Goal: Task Accomplishment & Management: Manage account settings

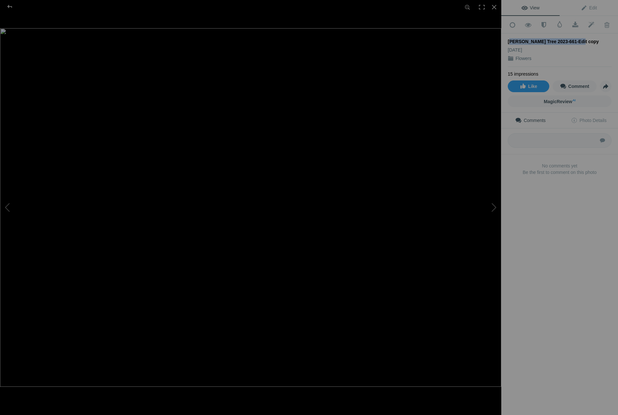
drag, startPoint x: 509, startPoint y: 39, endPoint x: 574, endPoint y: 40, distance: 65.5
click at [574, 40] on div "Joshua Tree 2023-661-Edit copy" at bounding box center [560, 41] width 104 height 6
click at [581, 11] on link "Edit" at bounding box center [589, 8] width 58 height 16
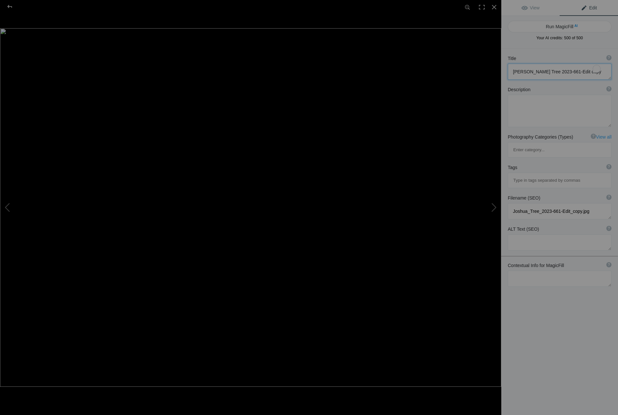
drag, startPoint x: 513, startPoint y: 70, endPoint x: 581, endPoint y: 68, distance: 67.8
click at [581, 68] on textarea "To enrich screen reader interactions, please activate Accessibility in Grammarl…" at bounding box center [560, 72] width 104 height 16
click at [529, 102] on textarea "To enrich screen reader interactions, please activate Accessibility in Grammarl…" at bounding box center [560, 111] width 104 height 32
click at [556, 23] on button "Run MagicFill AI" at bounding box center [560, 27] width 104 height 12
type textarea "Vibrant Sunset Over Cacti in the Desert"
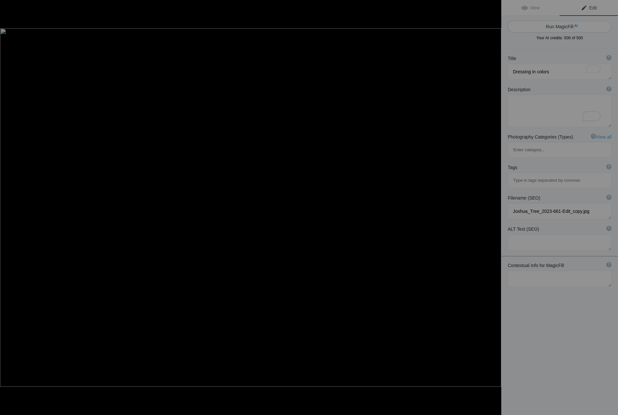
type textarea "Experience the breathtaking beauty of a desert sunset, where the sky ignites wi…"
type textarea "vibrant-sunset-desert-cacti.jpg"
type textarea "A stunning desert sunset with vibrant orange and pink skies, featuring a foregr…"
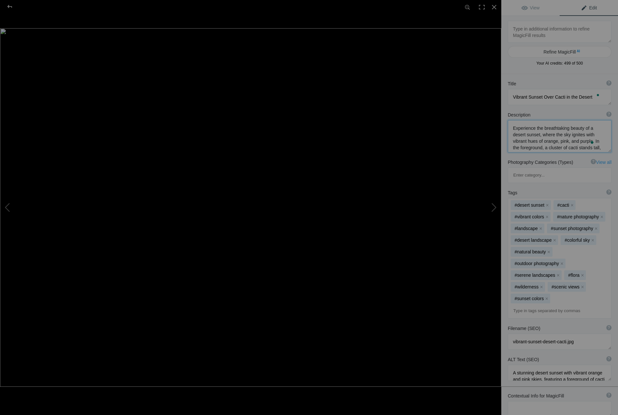
click at [577, 139] on textarea "To enrich screen reader interactions, please activate Accessibility in Grammarl…" at bounding box center [560, 136] width 104 height 32
click at [565, 136] on textarea "To enrich screen reader interactions, please activate Accessibility in Grammarl…" at bounding box center [560, 136] width 104 height 32
click at [555, 52] on button "Refine MagicFill AI" at bounding box center [560, 52] width 104 height 12
drag, startPoint x: 513, startPoint y: 96, endPoint x: 592, endPoint y: 96, distance: 79.5
click at [592, 96] on textarea "To enrich screen reader interactions, please activate Accessibility in Grammarl…" at bounding box center [560, 97] width 104 height 16
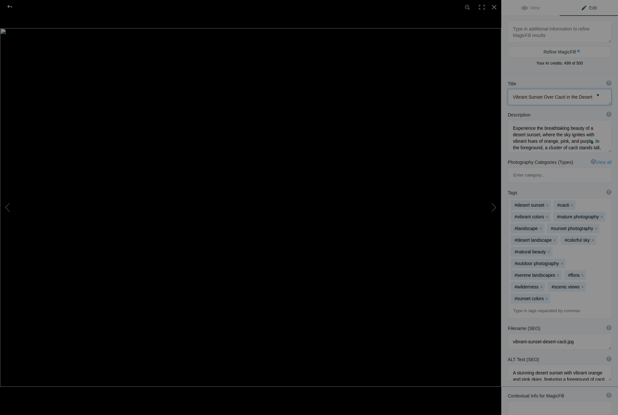
click at [531, 95] on textarea "To enrich screen reader interactions, please activate Accessibility in Grammarl…" at bounding box center [560, 97] width 104 height 16
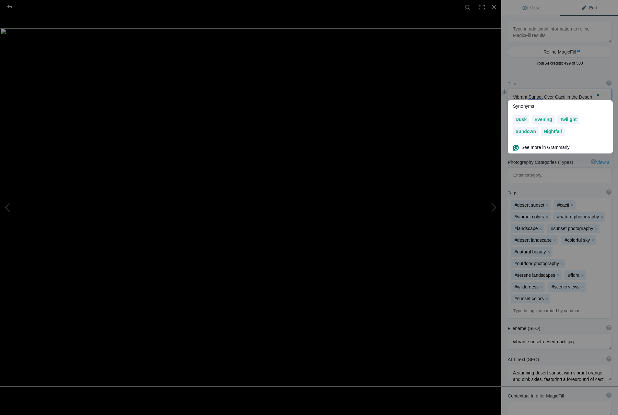
paste textarea "Desert Awakening"
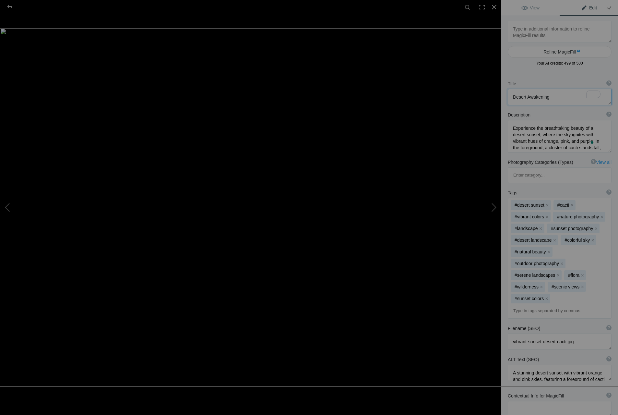
type textarea "Desert Awakening"
click at [519, 333] on textarea at bounding box center [560, 341] width 104 height 16
click at [513, 126] on textarea "To enrich screen reader interactions, please activate Accessibility in Grammarl…" at bounding box center [560, 136] width 104 height 32
drag, startPoint x: 512, startPoint y: 128, endPoint x: 603, endPoint y: 172, distance: 100.1
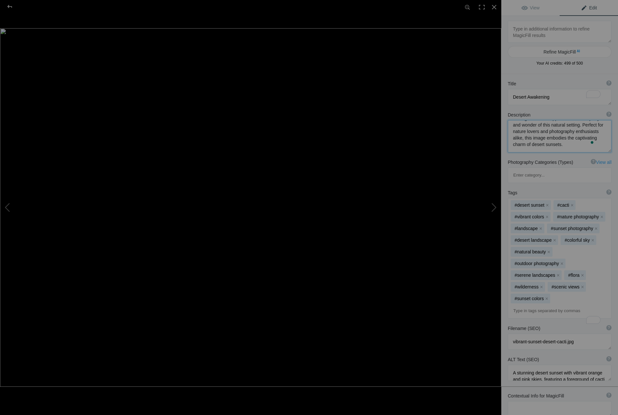
click at [603, 172] on div "Title ? Photo title is one of the highest used Search Engine ranking criteria a…" at bounding box center [559, 281] width 117 height 415
paste textarea "I set out in the dark, hoping to catch the sunrise. The cold desert air surroun…"
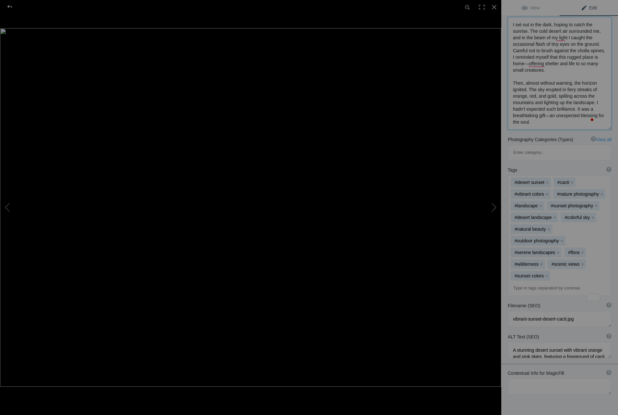
scroll to position [123, 0]
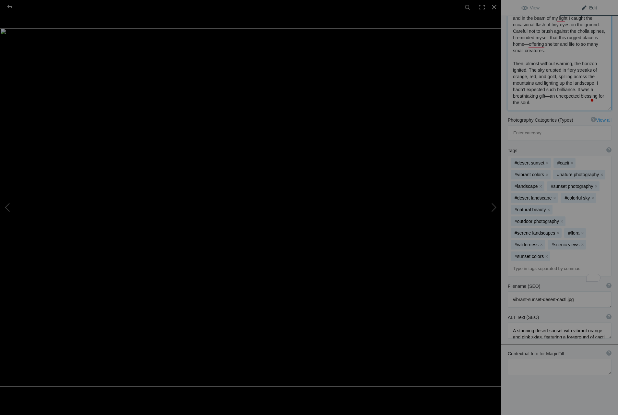
type textarea "I set out in the dark, hoping to catch the sunrise. The cold desert air surroun…"
drag, startPoint x: 513, startPoint y: 312, endPoint x: 604, endPoint y: 321, distance: 90.9
click at [604, 321] on div "ALT Text (SEO) ? Provide a concise and descriptive text for the image, focusing…" at bounding box center [559, 326] width 117 height 31
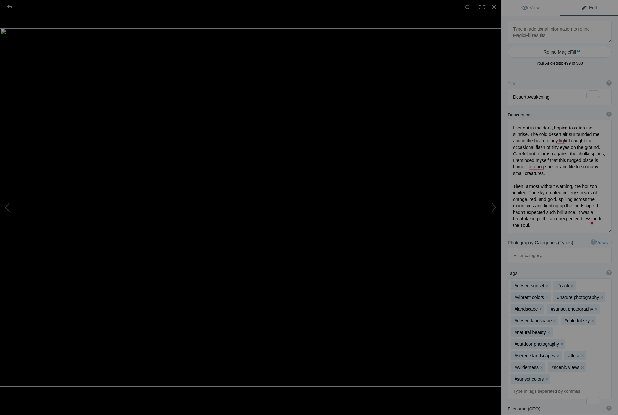
scroll to position [123, 0]
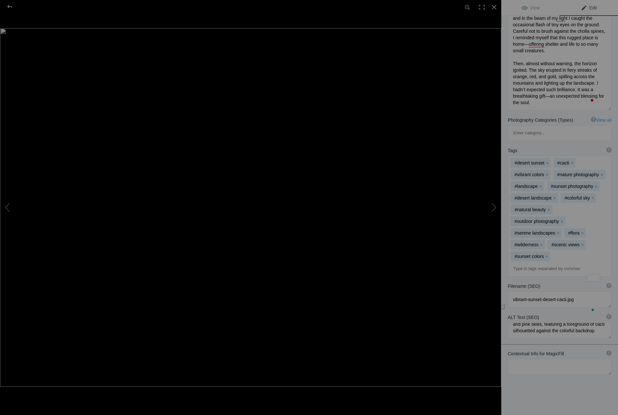
click at [585, 7] on span "Edit" at bounding box center [589, 7] width 16 height 5
click at [529, 8] on span "View" at bounding box center [530, 7] width 18 height 5
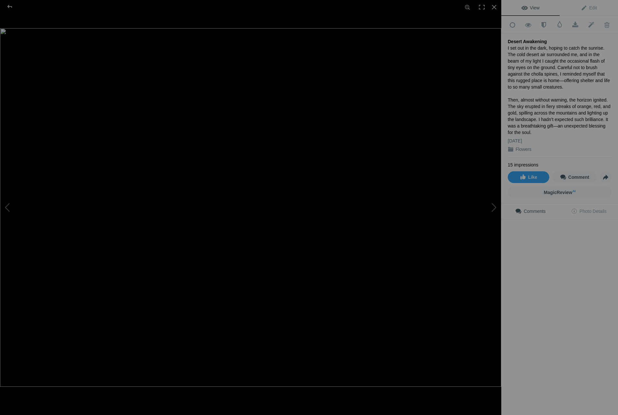
scroll to position [0, 0]
drag, startPoint x: 543, startPoint y: 40, endPoint x: 508, endPoint y: 39, distance: 35.4
click at [508, 39] on div "Desert Awakening" at bounding box center [560, 41] width 104 height 6
copy div "Desert Awakening"
